Goal: Find specific page/section: Find specific page/section

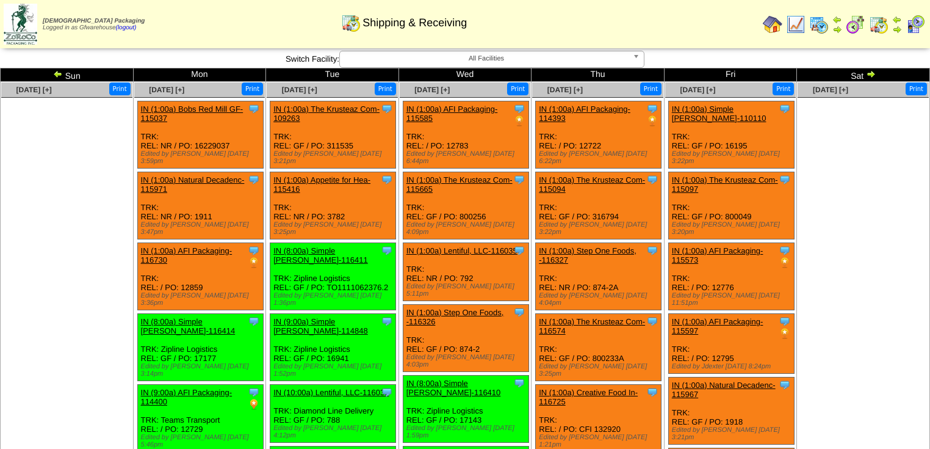
click at [869, 76] on img at bounding box center [871, 74] width 10 height 10
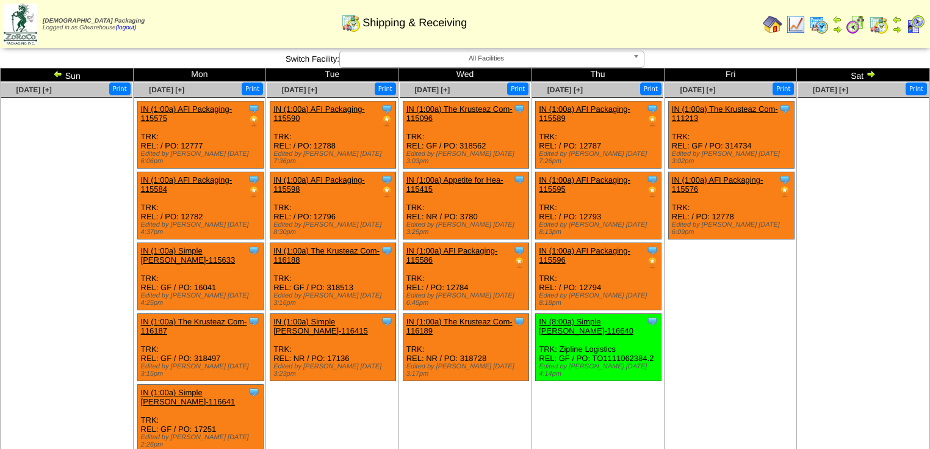
click at [51, 77] on td "Sun" at bounding box center [67, 74] width 133 height 13
click at [56, 74] on img at bounding box center [58, 74] width 10 height 10
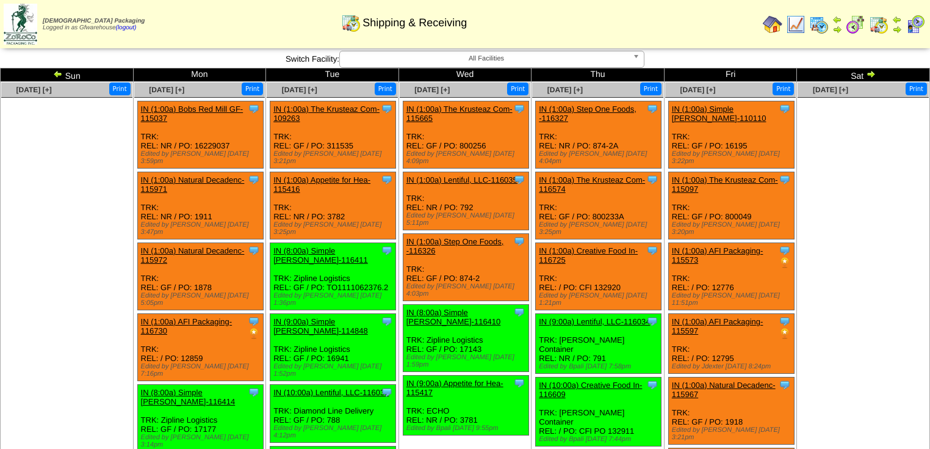
click at [54, 73] on img at bounding box center [58, 74] width 10 height 10
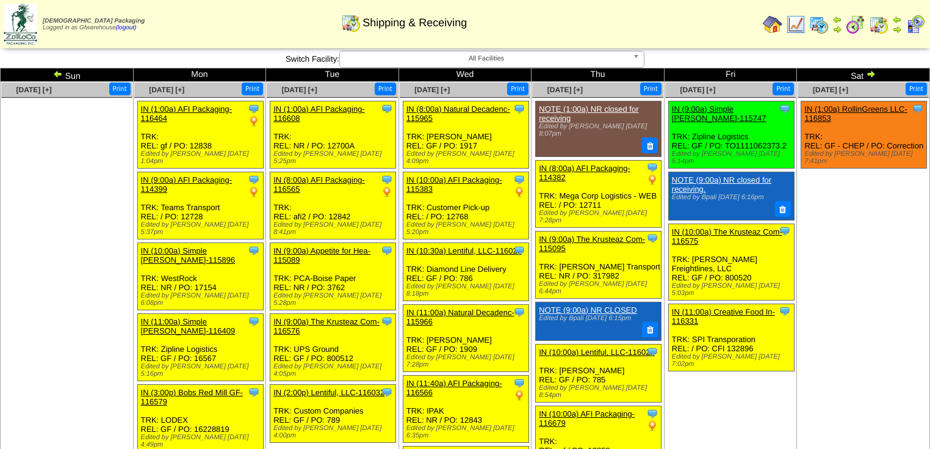
click at [871, 76] on img at bounding box center [871, 74] width 10 height 10
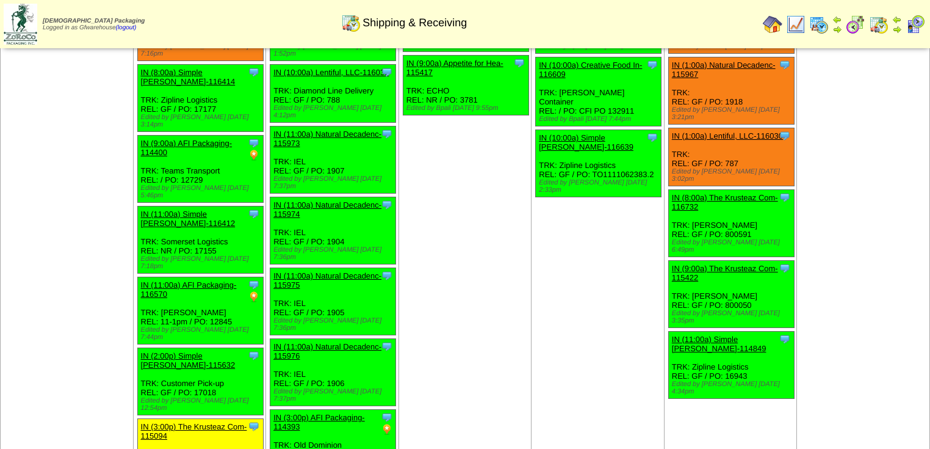
scroll to position [342, 0]
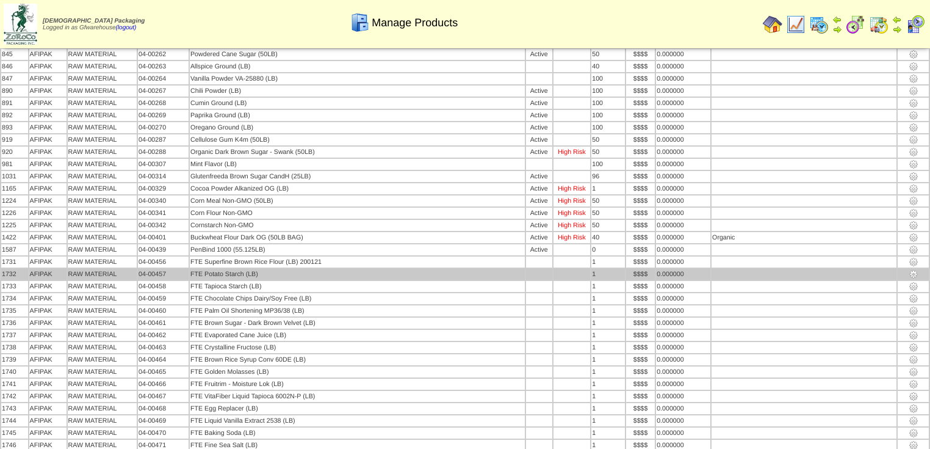
drag, startPoint x: 212, startPoint y: 237, endPoint x: 205, endPoint y: 238, distance: 7.4
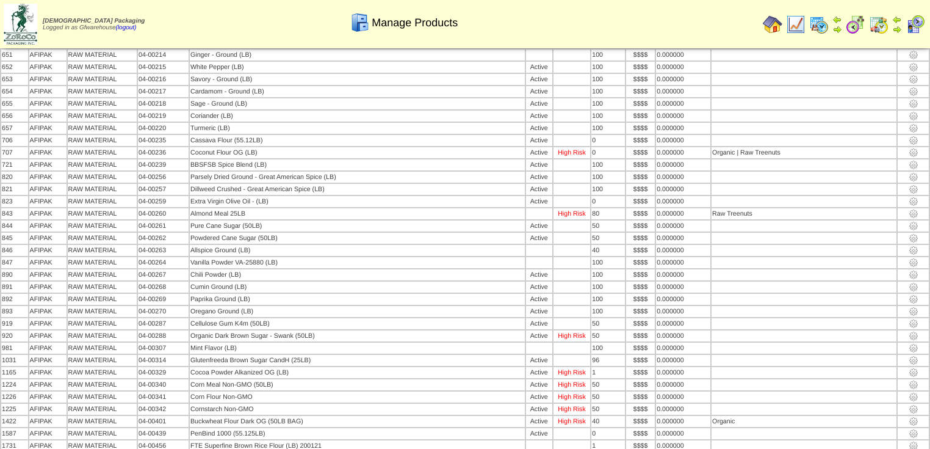
scroll to position [1285, 0]
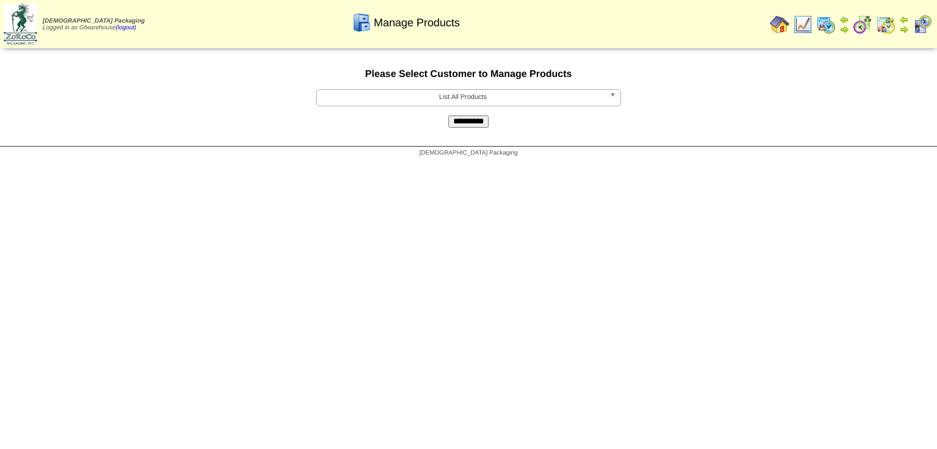
click at [614, 96] on b at bounding box center [615, 98] width 11 height 16
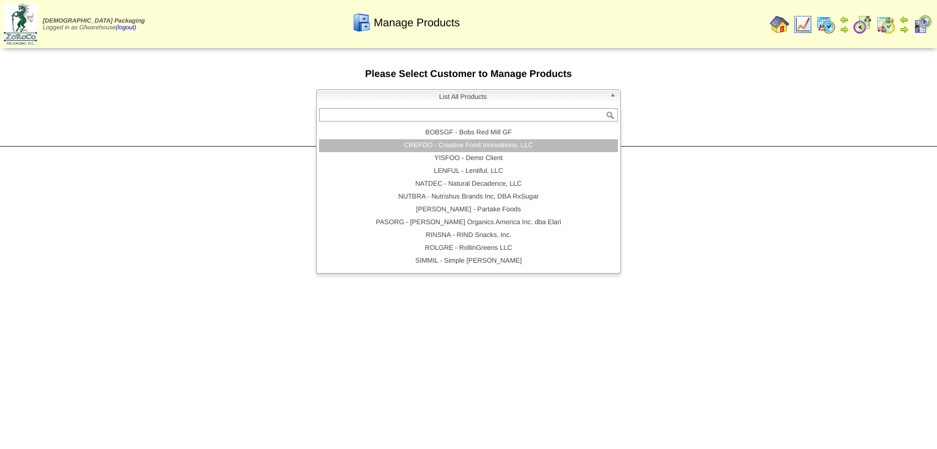
scroll to position [71, 0]
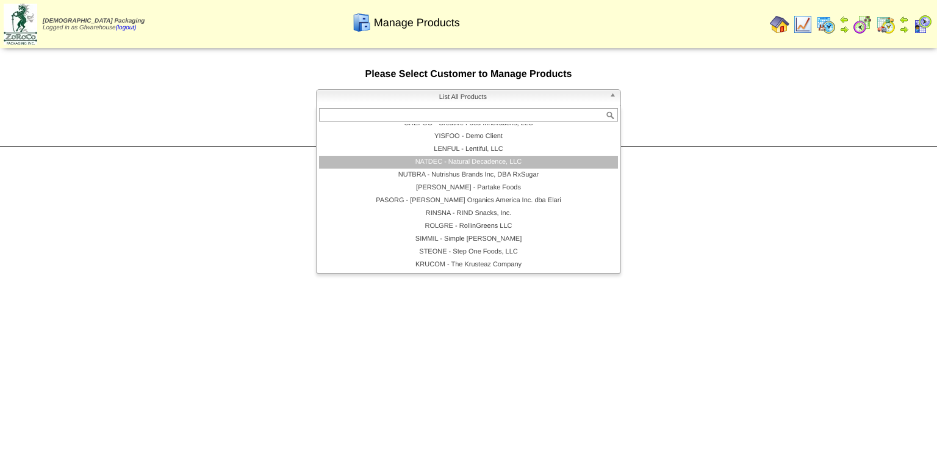
click at [503, 166] on li "NATDEC - Natural Decadence, LLC" at bounding box center [468, 162] width 299 height 13
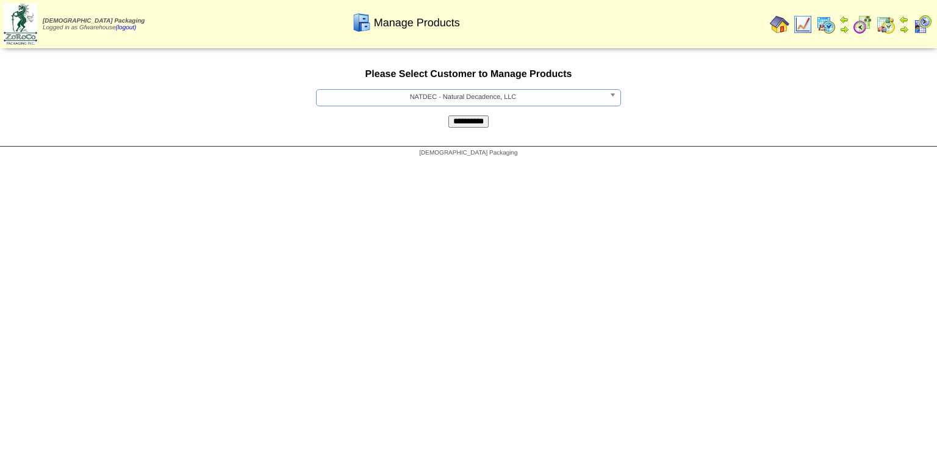
click at [466, 124] on input "**********" at bounding box center [469, 121] width 40 height 12
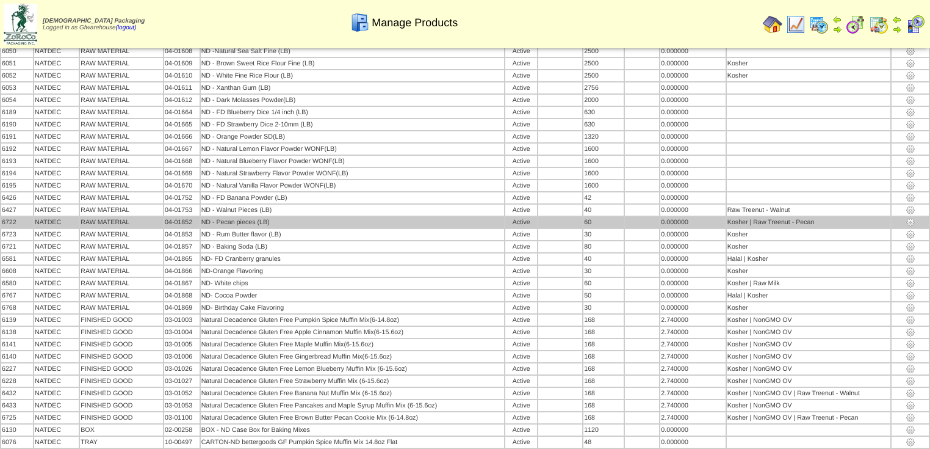
scroll to position [293, 0]
